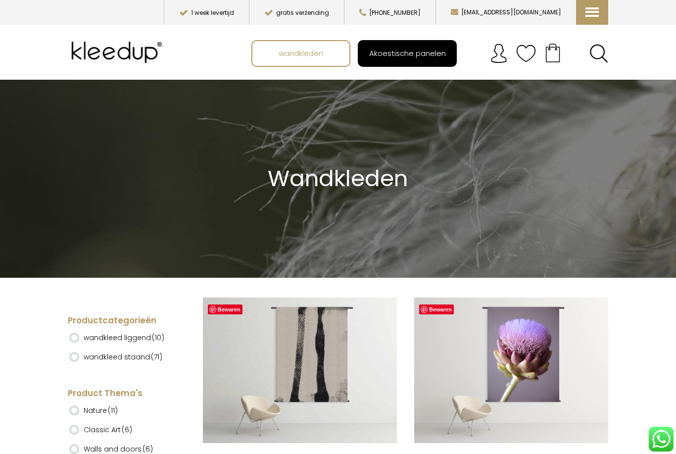
click at [399, 50] on span "Akoestische panelen" at bounding box center [408, 53] width 88 height 19
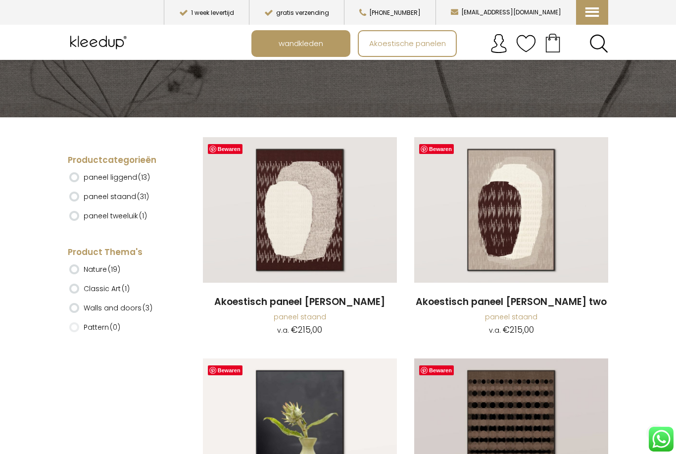
scroll to position [161, 0]
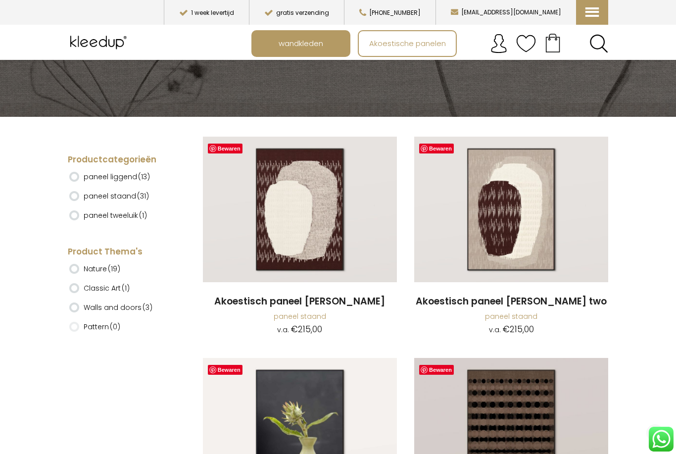
click at [74, 194] on ins at bounding box center [74, 196] width 10 height 10
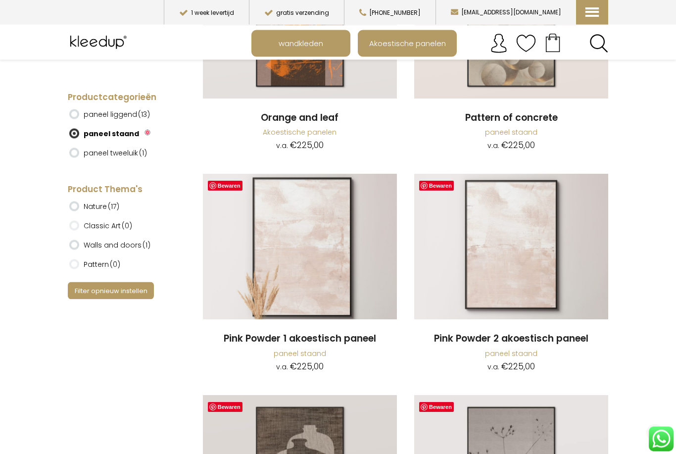
scroll to position [1094, 0]
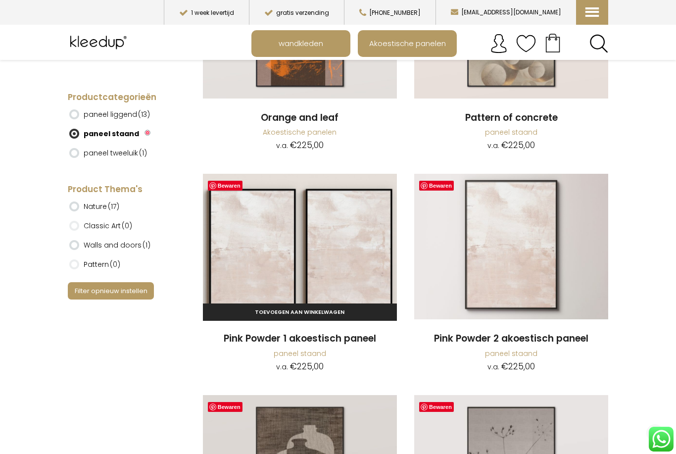
click at [292, 259] on img at bounding box center [300, 246] width 194 height 145
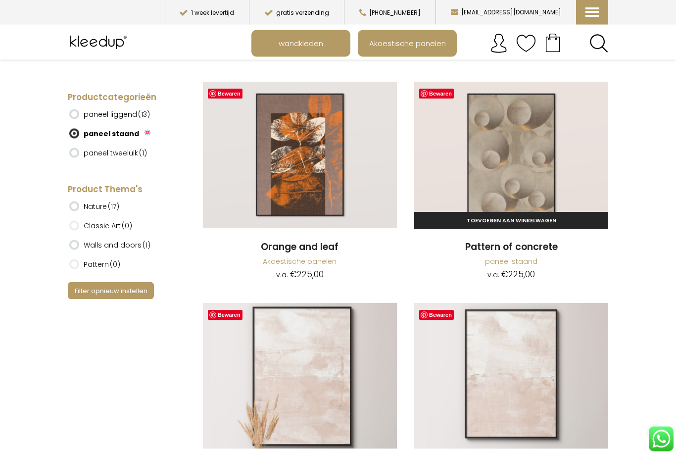
scroll to position [965, 0]
click at [506, 161] on img at bounding box center [511, 154] width 194 height 145
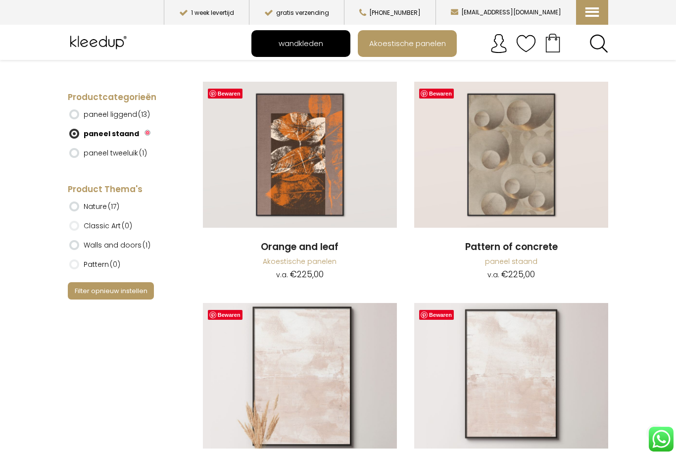
click at [271, 46] on link "wandkleden" at bounding box center [300, 43] width 97 height 25
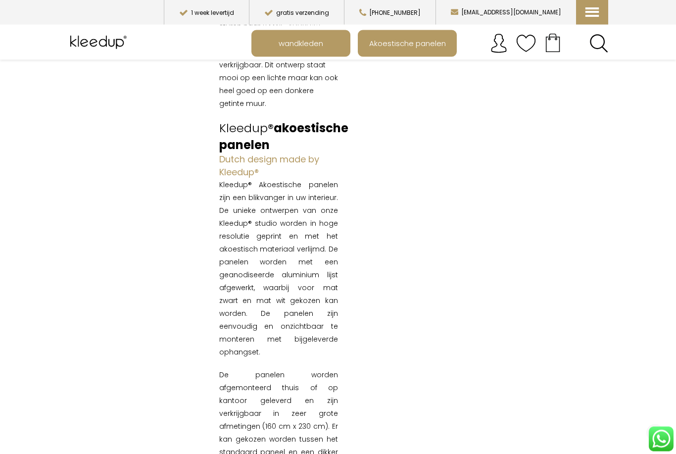
scroll to position [243, 0]
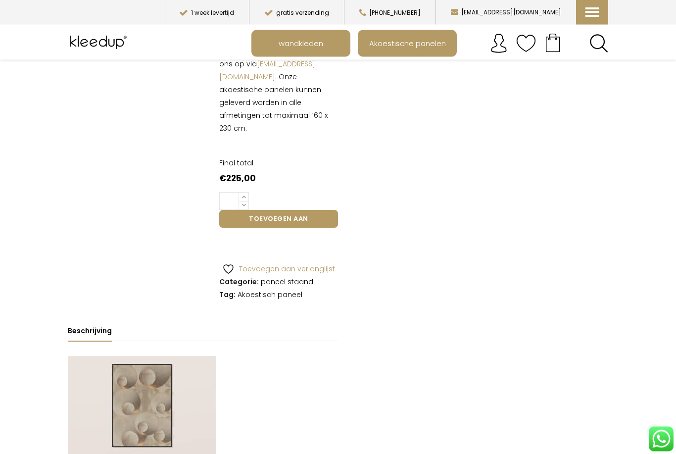
scroll to position [1458, 0]
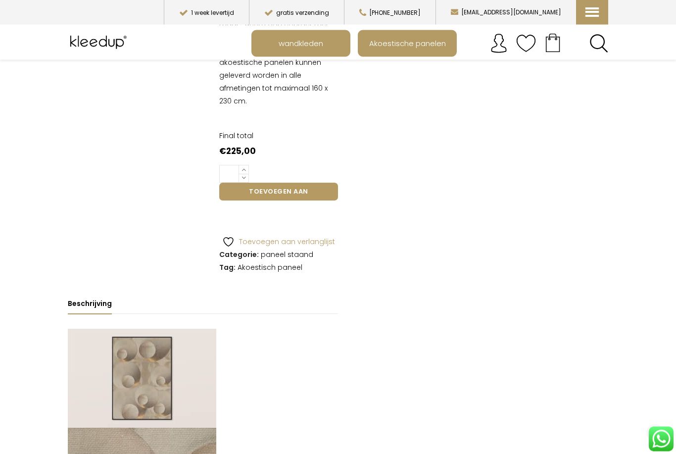
click at [133, 329] on img at bounding box center [142, 378] width 148 height 99
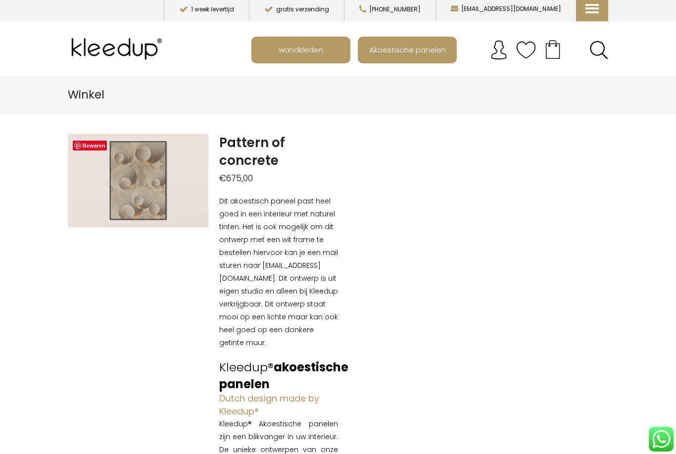
scroll to position [0, 0]
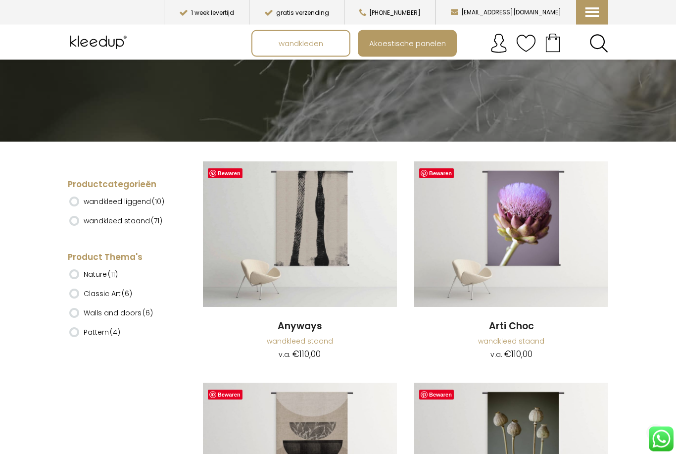
click at [73, 220] on ins at bounding box center [74, 221] width 10 height 10
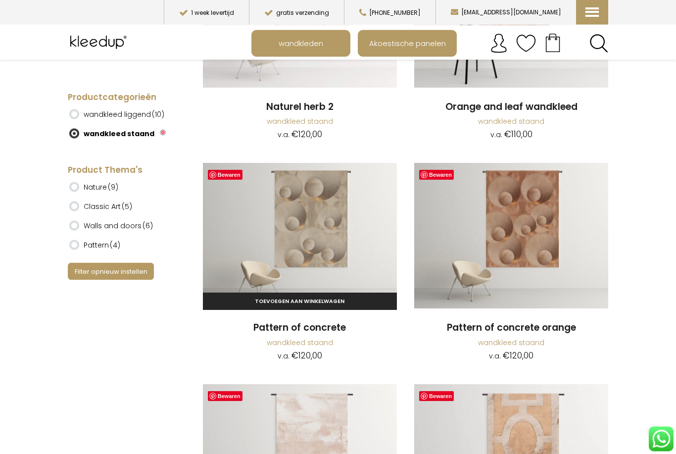
scroll to position [1547, 0]
click at [278, 223] on img at bounding box center [300, 235] width 194 height 145
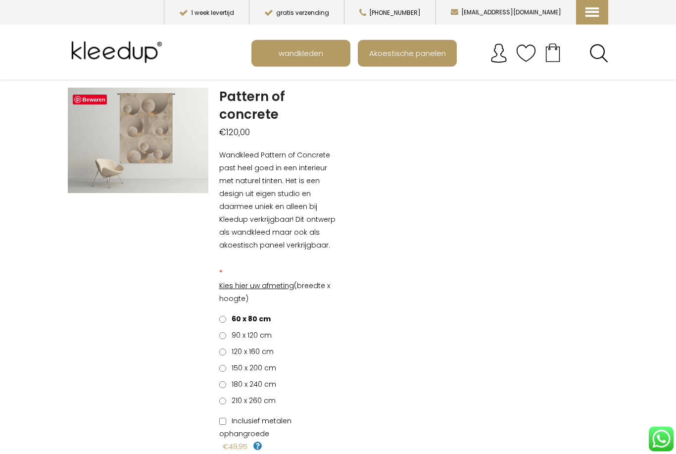
scroll to position [49, 0]
click at [223, 378] on label "180 x 240 cm" at bounding box center [247, 384] width 57 height 13
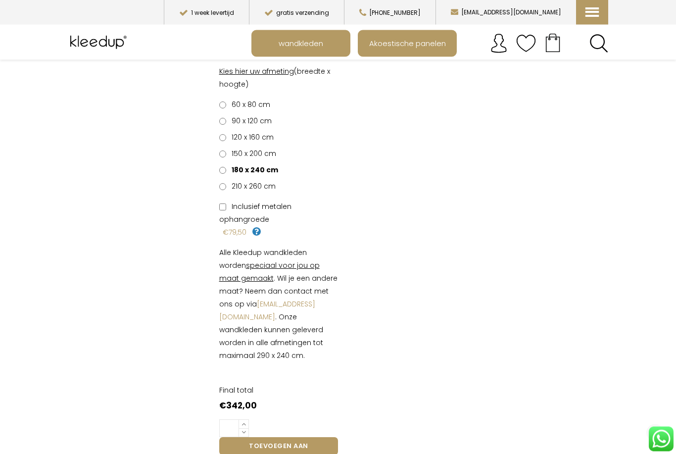
scroll to position [236, 0]
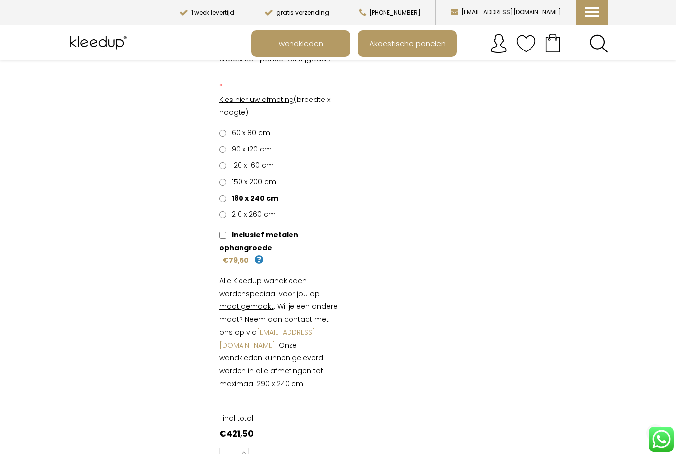
click at [249, 252] on span "Inclusief metalen ophangroede" at bounding box center [258, 241] width 79 height 23
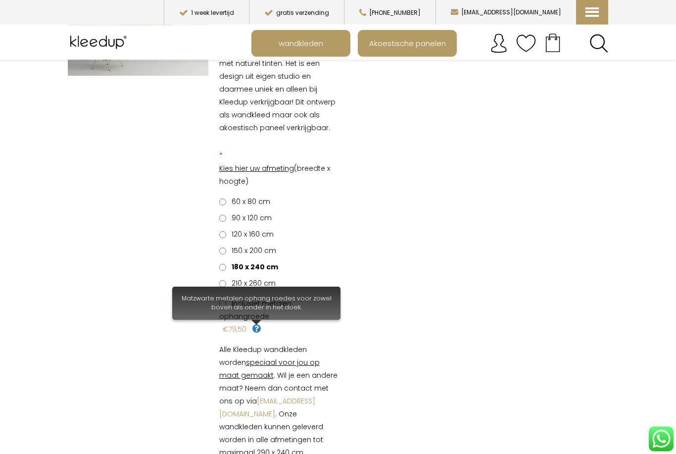
scroll to position [167, 0]
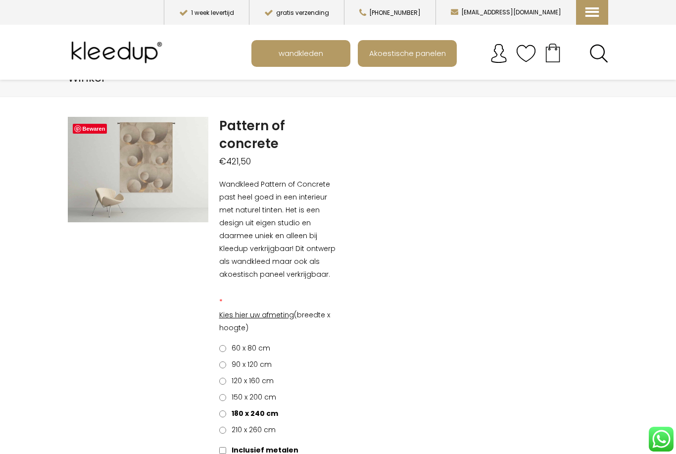
scroll to position [21, 0]
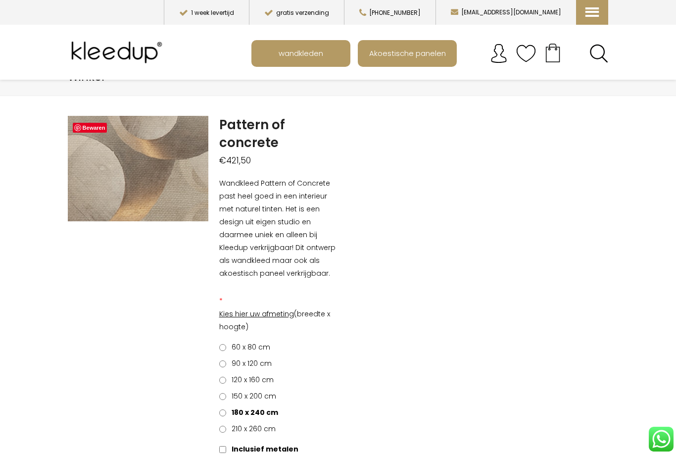
click at [144, 185] on img at bounding box center [104, 65] width 990 height 742
